Goal: Register for event/course

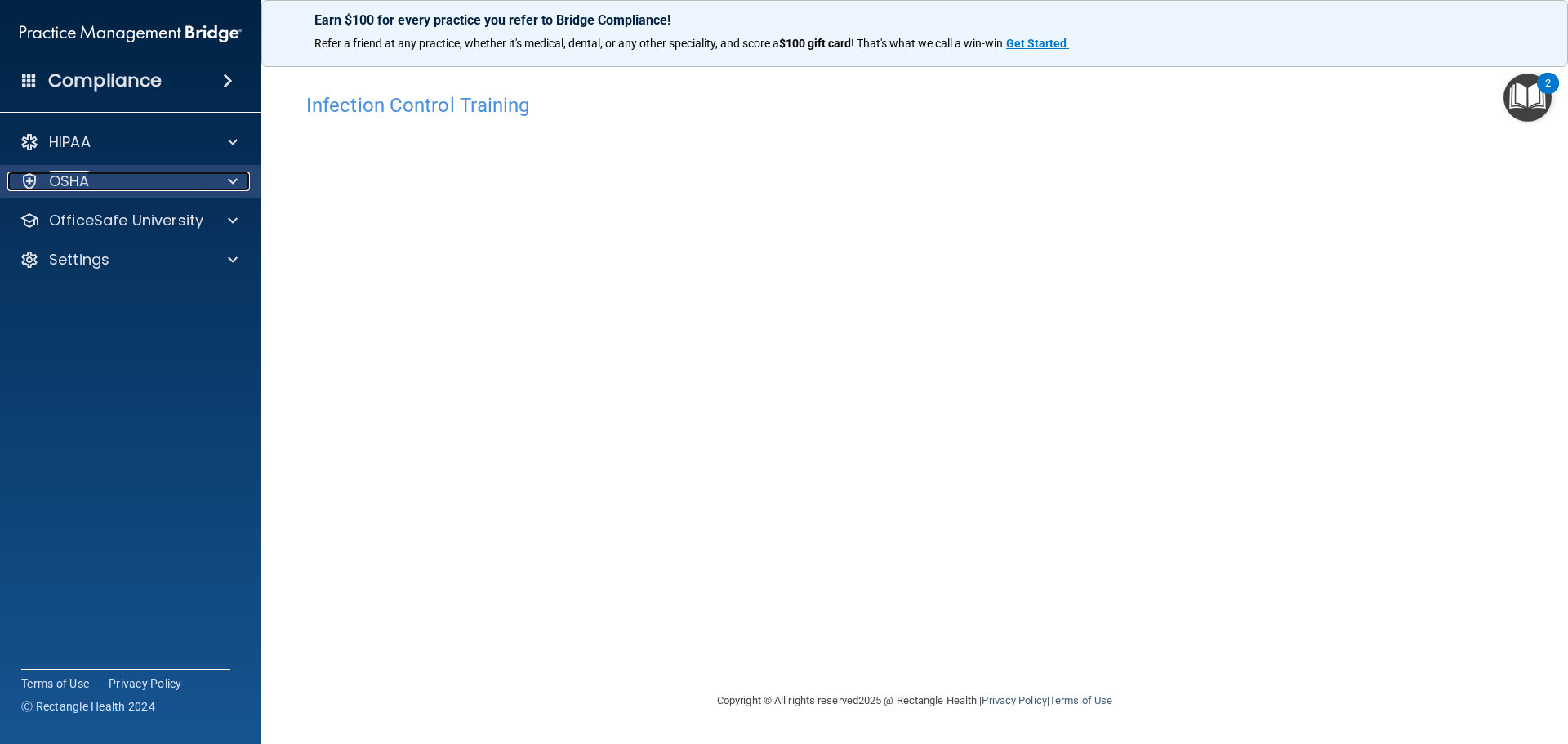
click at [231, 172] on span at bounding box center [232, 181] width 9 height 20
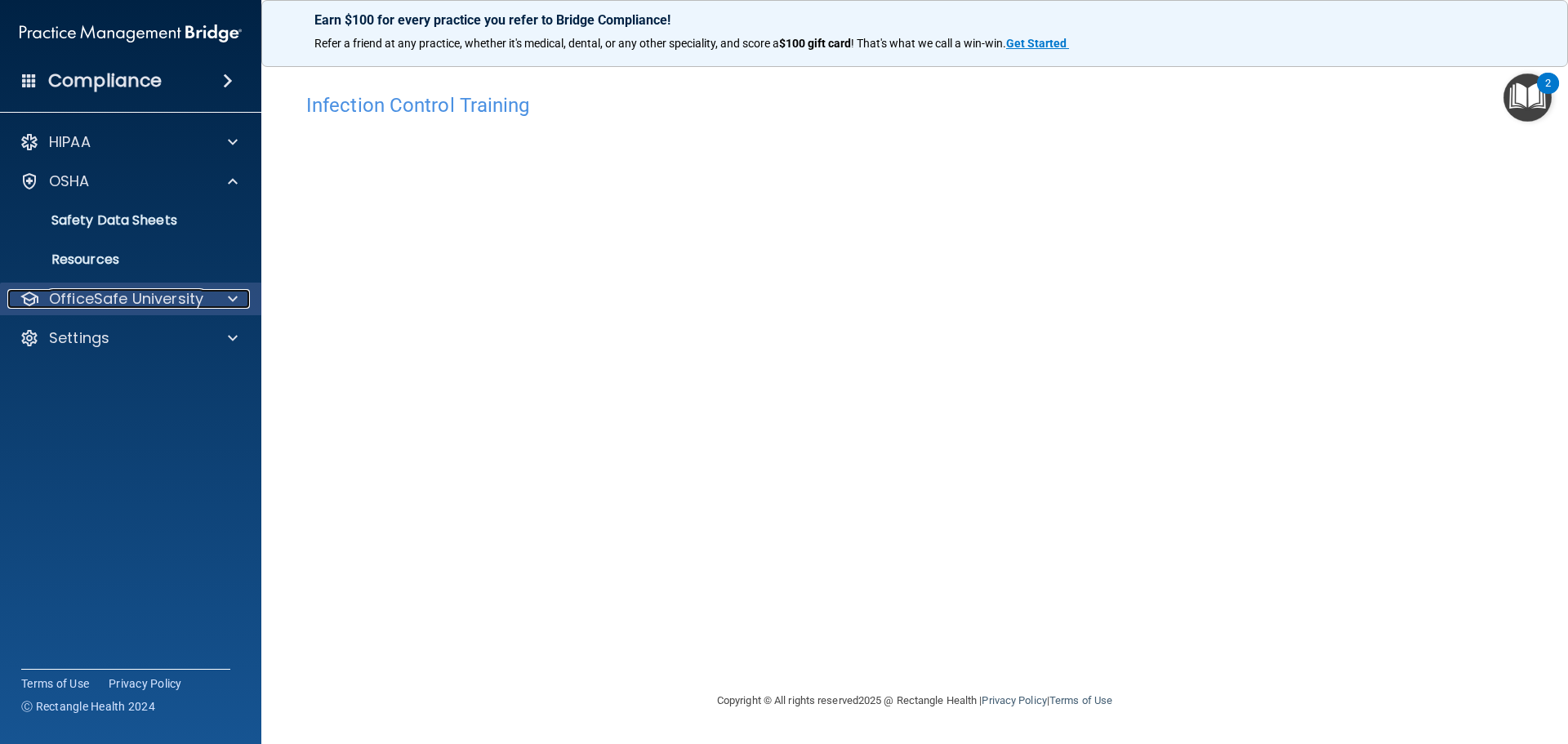
click at [240, 295] on div at bounding box center [230, 299] width 41 height 20
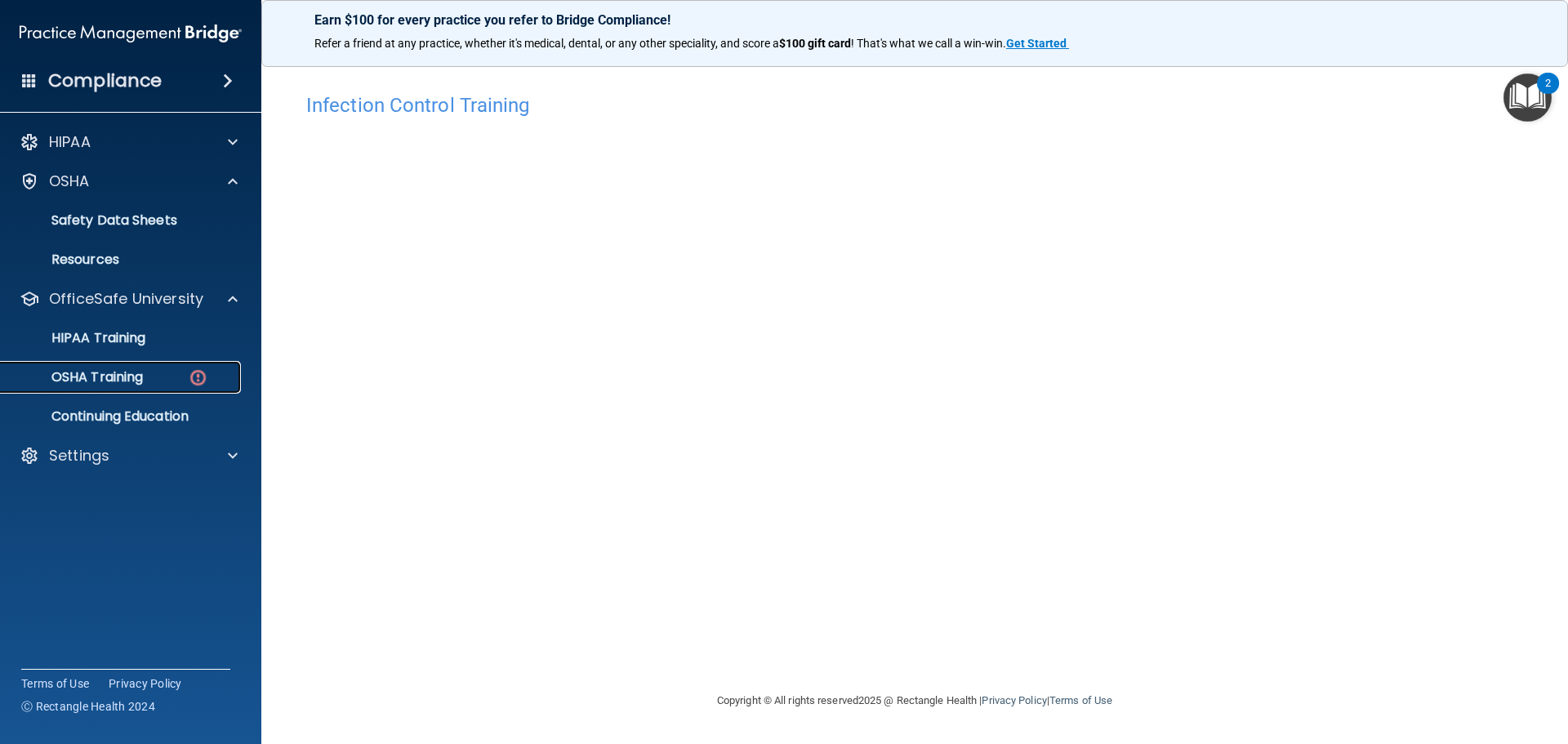
click at [143, 374] on p "OSHA Training" at bounding box center [76, 377] width 132 height 16
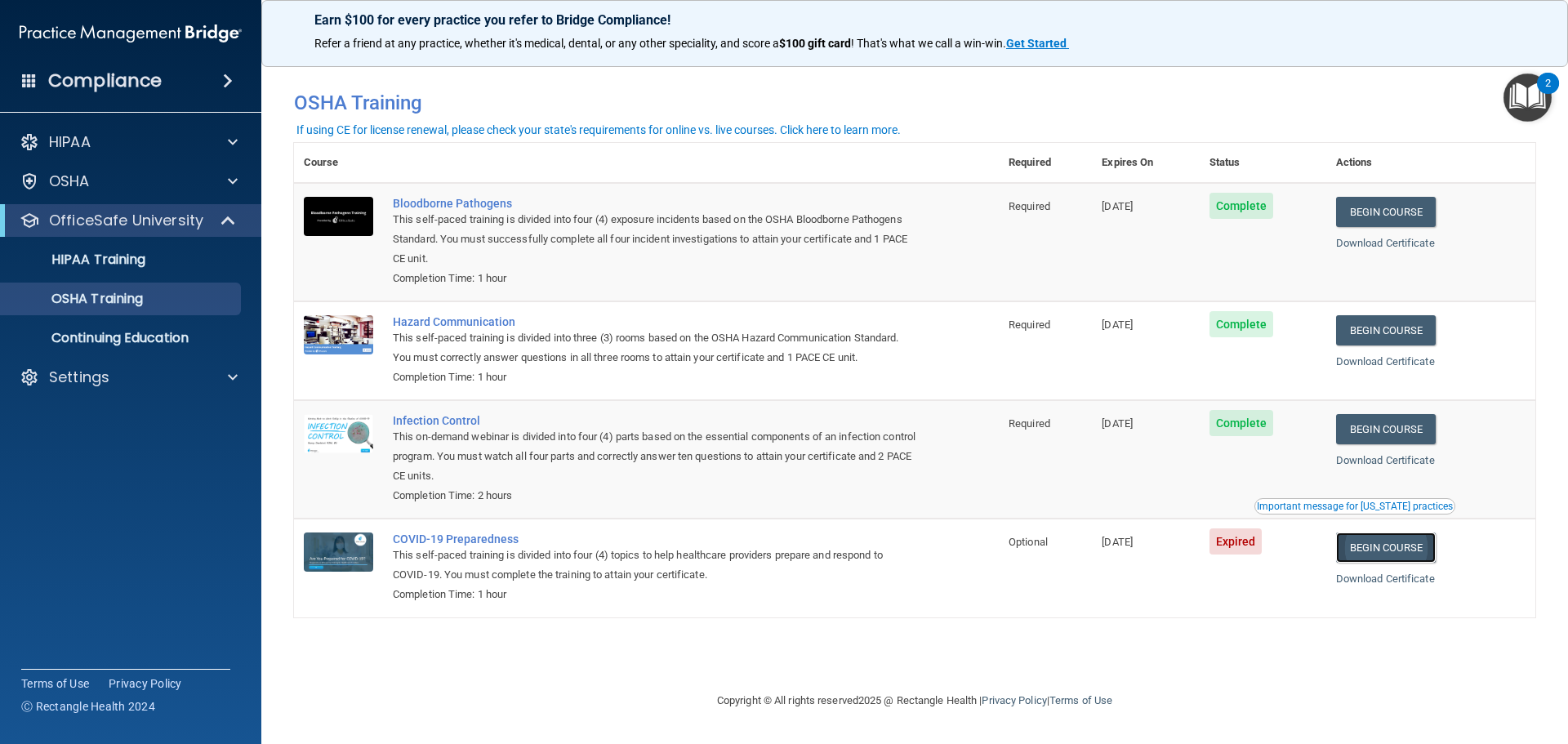
click at [1382, 557] on link "Begin Course" at bounding box center [1385, 548] width 100 height 30
